Goal: Task Accomplishment & Management: Manage account settings

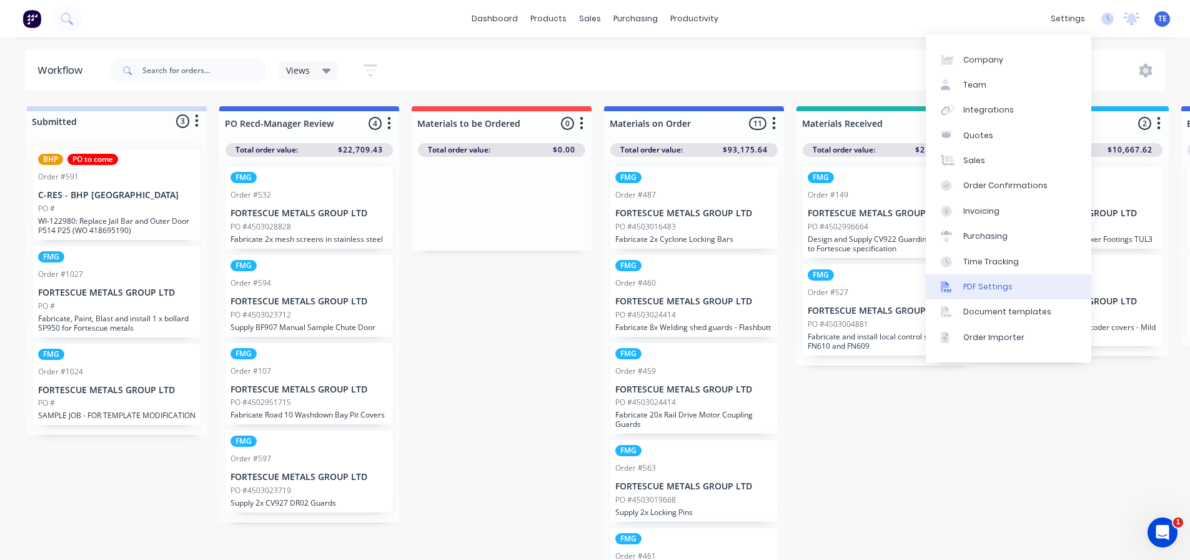
click at [992, 284] on div "PDF Settings" at bounding box center [987, 286] width 49 height 11
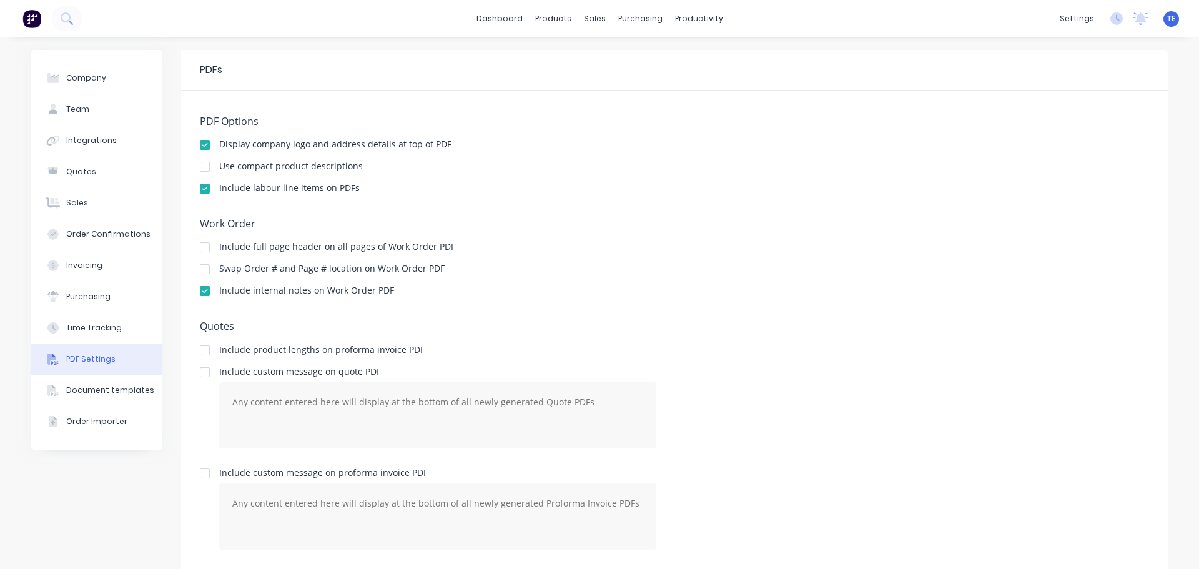
scroll to position [192, 0]
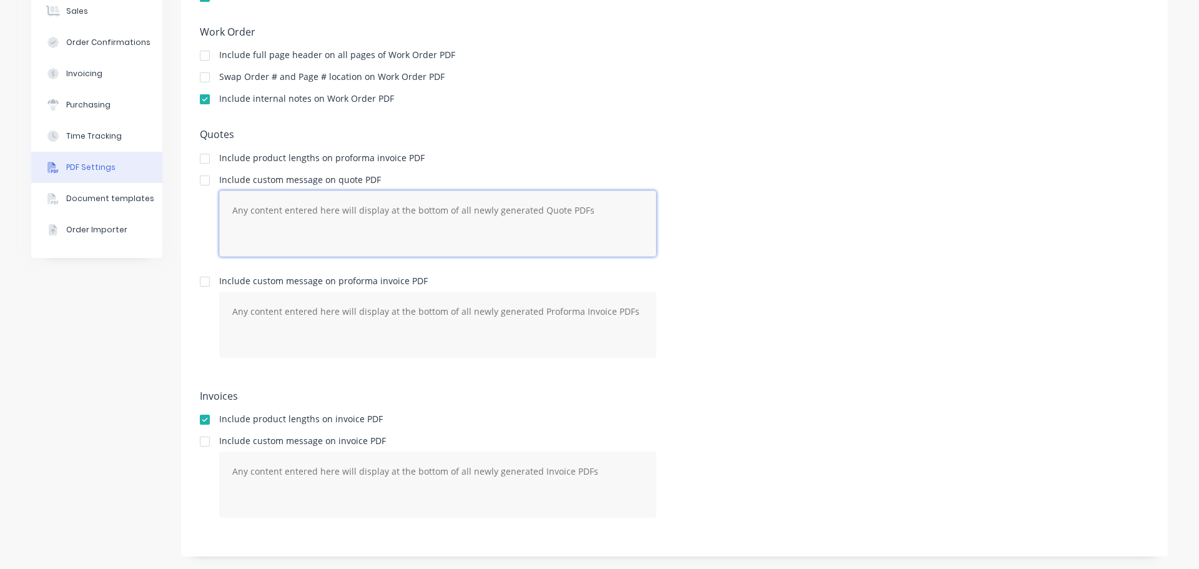
click at [413, 212] on textarea at bounding box center [437, 223] width 437 height 66
click at [200, 178] on div at bounding box center [204, 180] width 25 height 25
click at [304, 215] on textarea at bounding box center [437, 223] width 437 height 66
click at [200, 182] on div at bounding box center [204, 180] width 25 height 25
